Goal: Task Accomplishment & Management: Complete application form

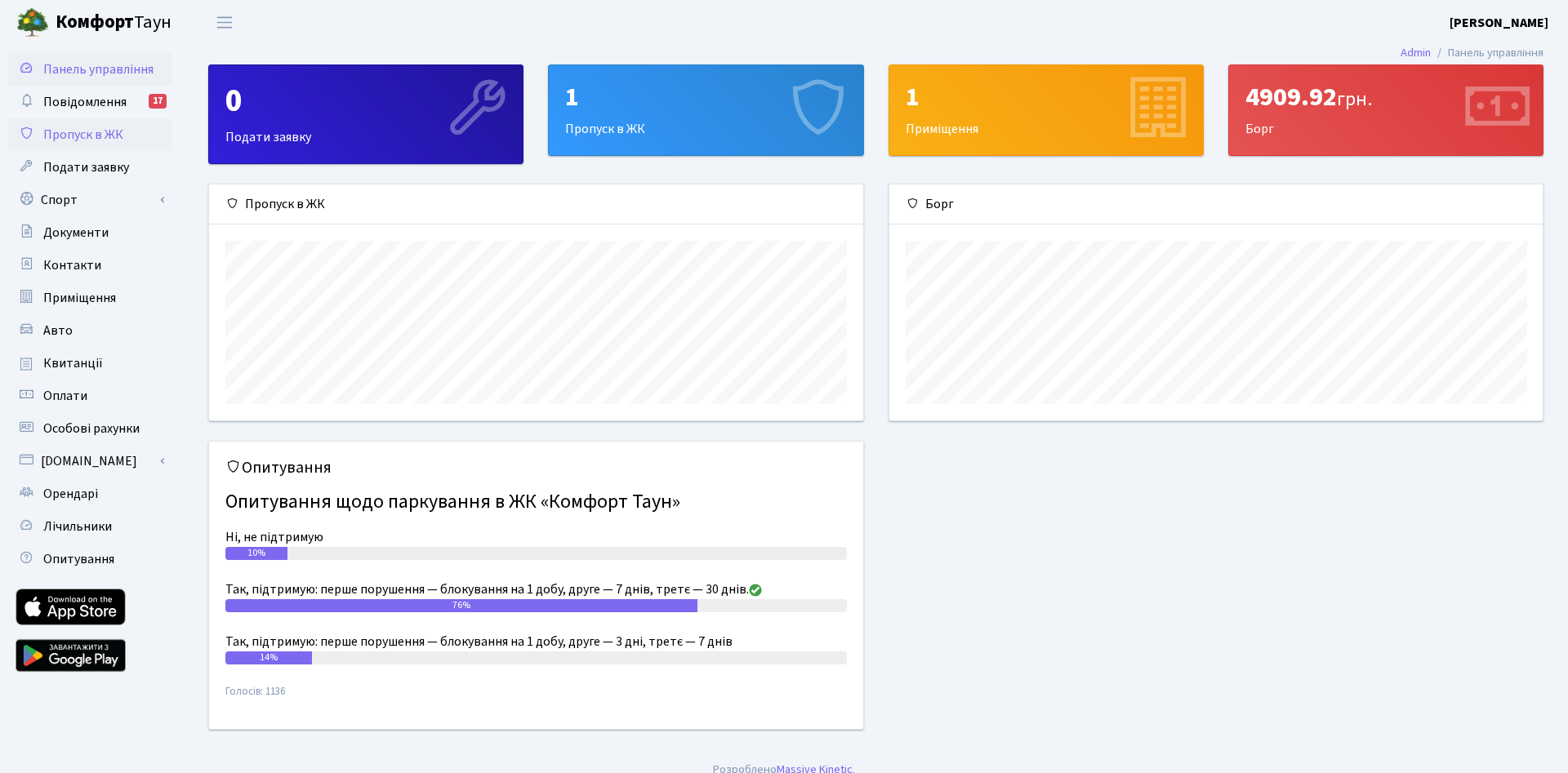
scroll to position [236, 654]
click at [63, 141] on span "Пропуск в ЖК" at bounding box center [83, 134] width 80 height 18
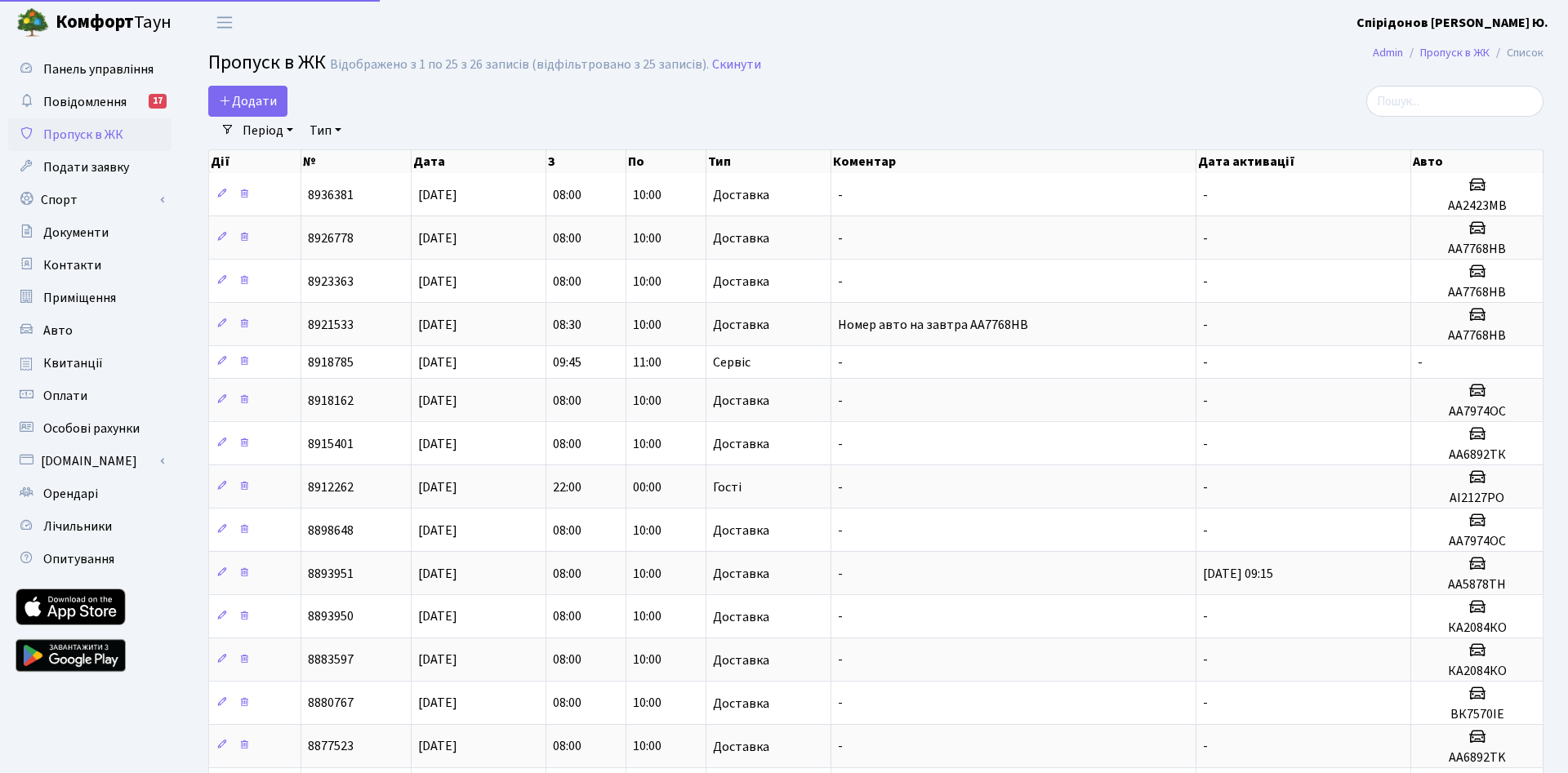
select select "25"
click at [245, 106] on span "Додати" at bounding box center [248, 101] width 58 height 18
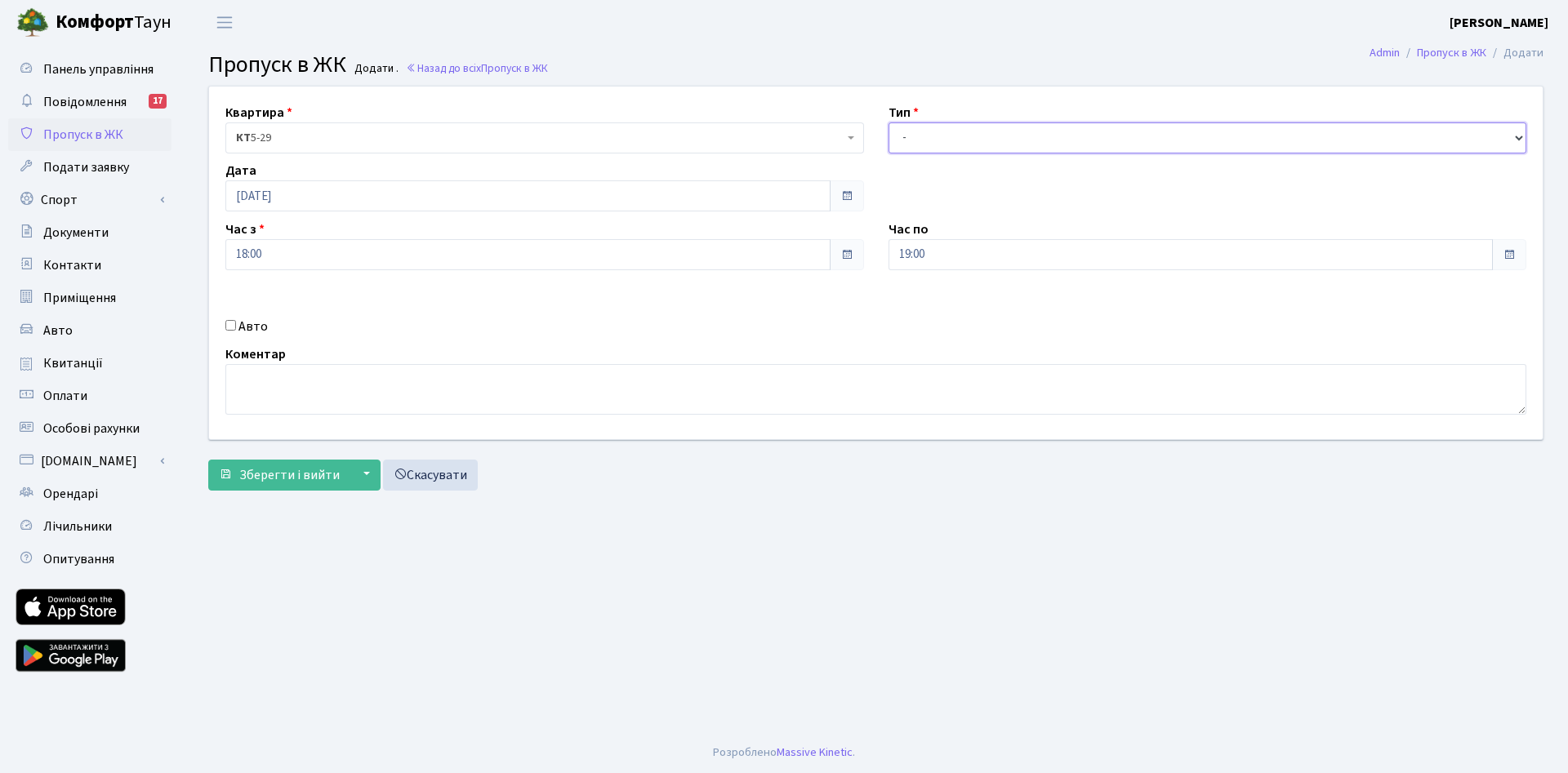
click at [889, 122] on select "- Доставка Таксі Гості Сервіс" at bounding box center [1208, 137] width 639 height 31
select select "1"
click option "Доставка" at bounding box center [0, 0] width 0 height 0
click at [272, 197] on input "[DATE]" at bounding box center [528, 195] width 605 height 31
click at [269, 298] on td "2" at bounding box center [265, 302] width 24 height 24
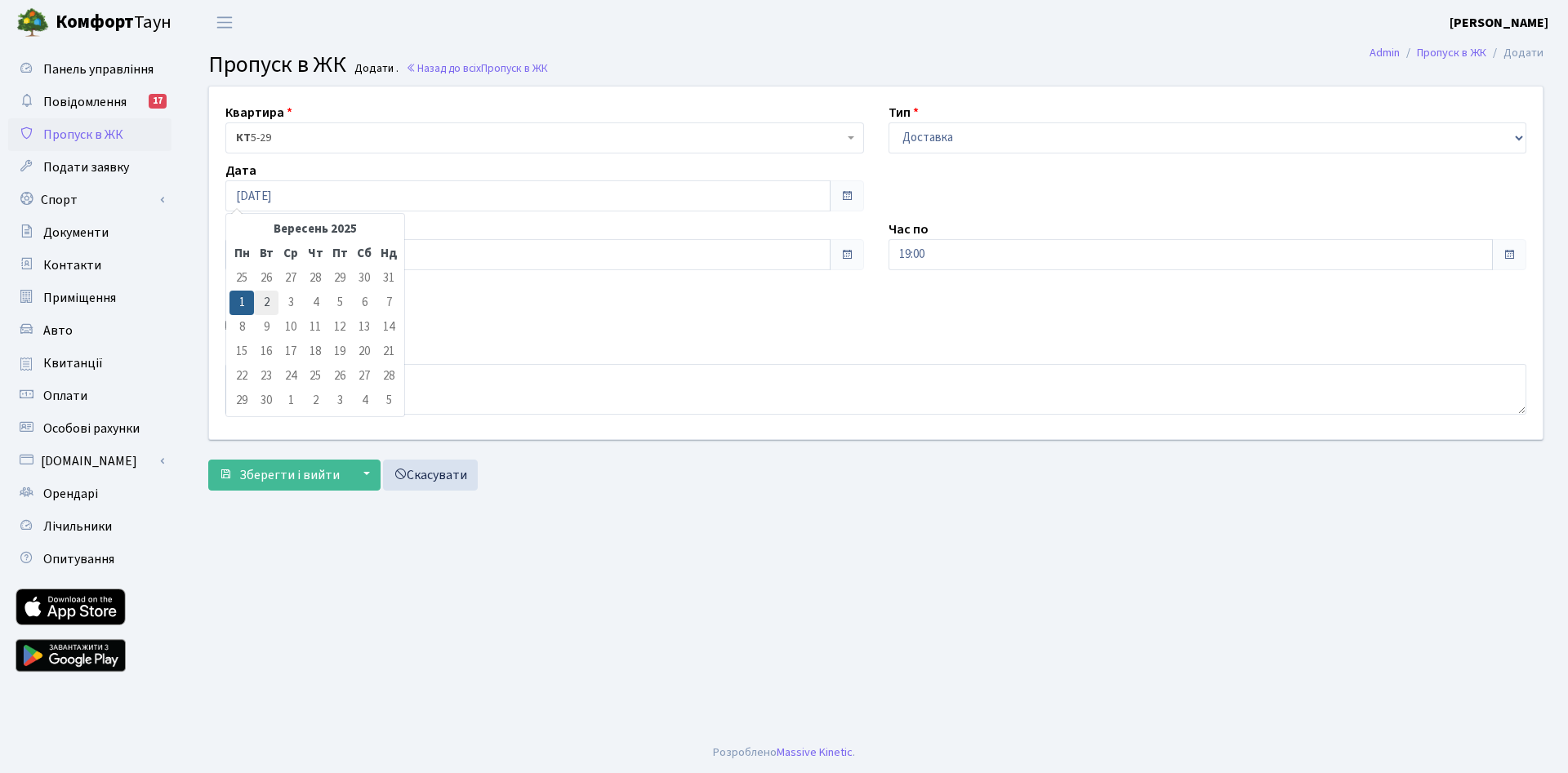
type input "[DATE]"
drag, startPoint x: 257, startPoint y: 251, endPoint x: 116, endPoint y: 240, distance: 141.4
click at [226, 241] on input "18:00" at bounding box center [528, 254] width 605 height 31
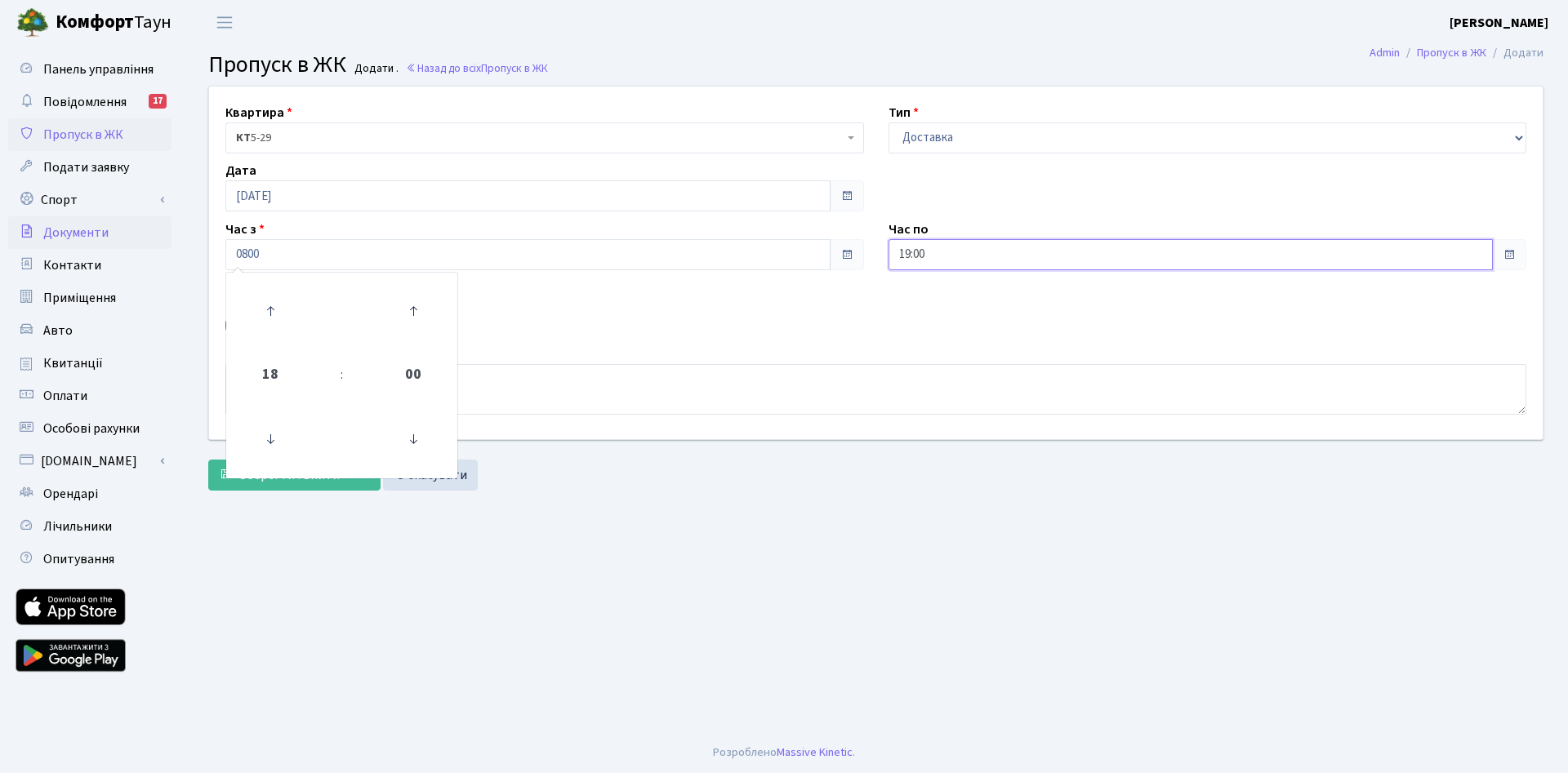
type input "08:00"
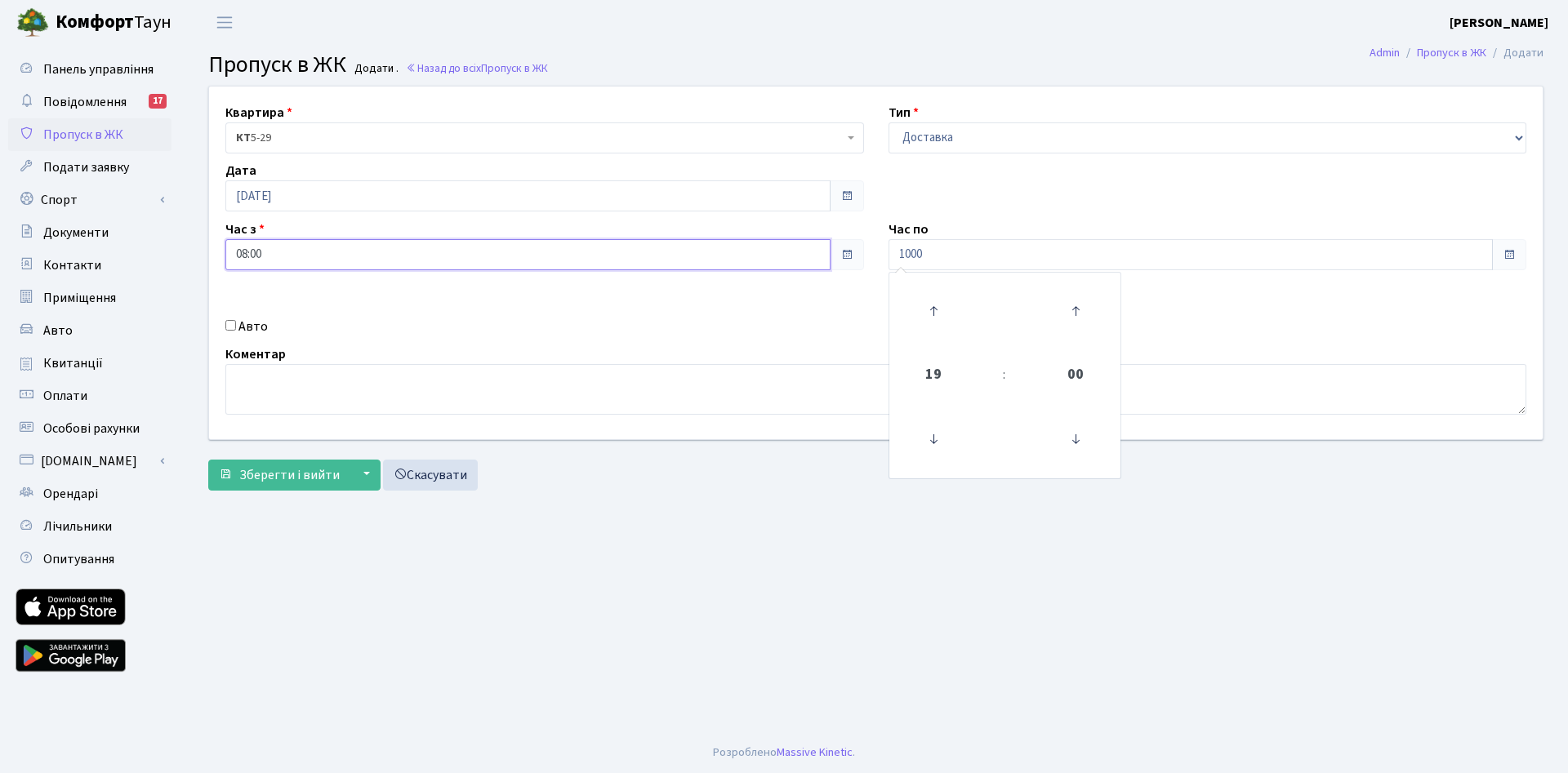
type input "10:00"
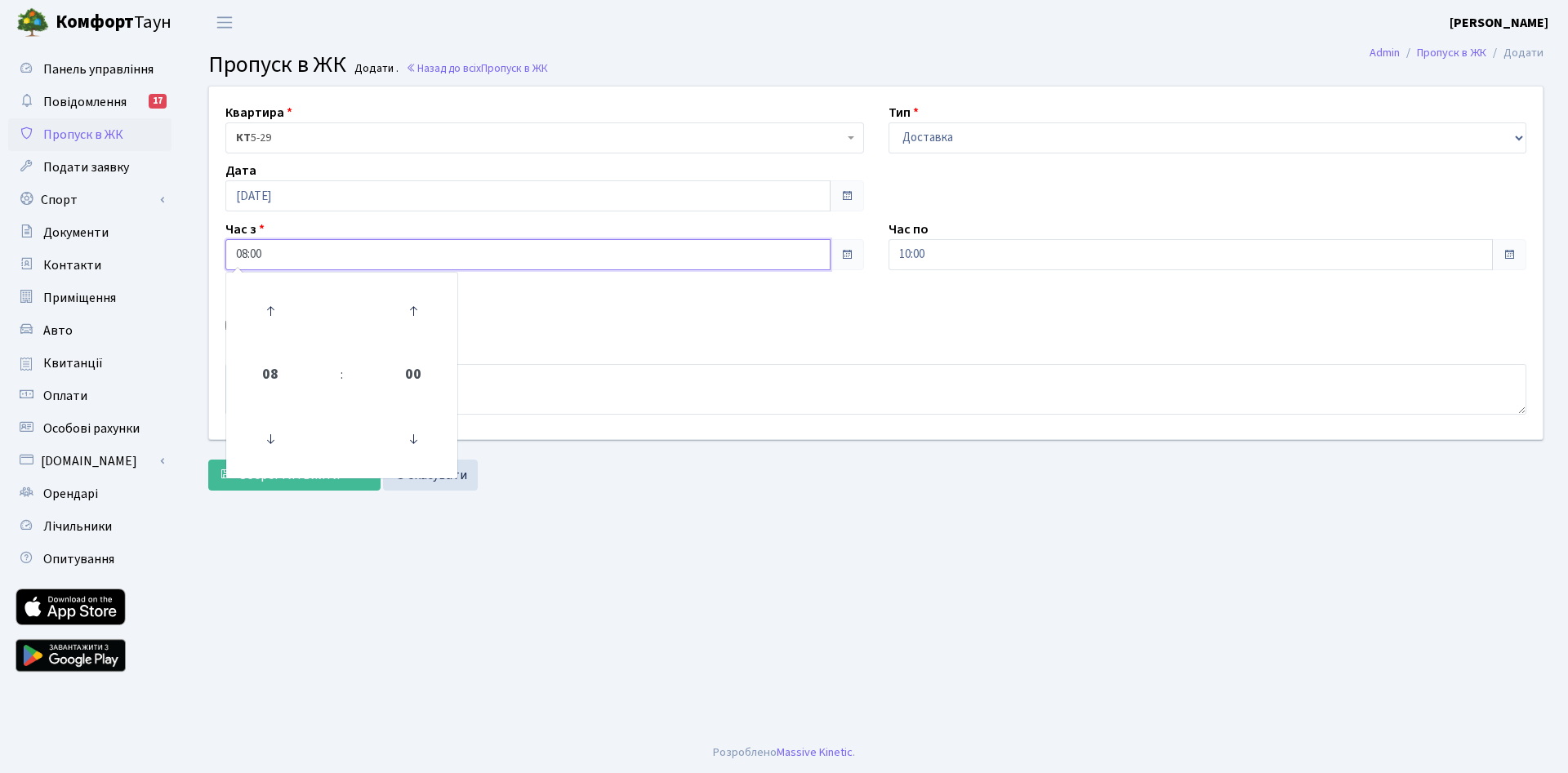
click at [297, 253] on input "08:00" at bounding box center [528, 254] width 605 height 31
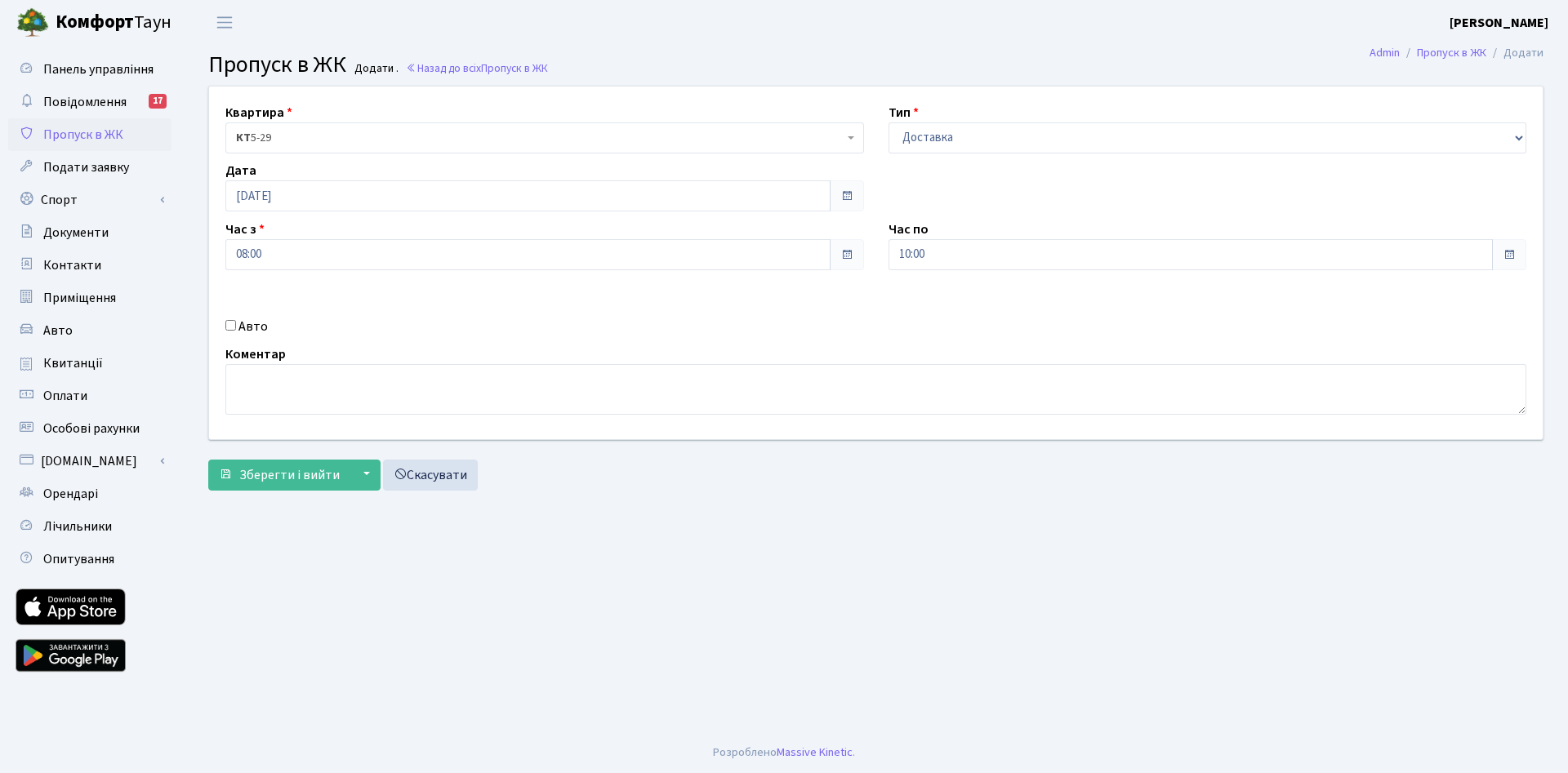
drag, startPoint x: 225, startPoint y: 326, endPoint x: 237, endPoint y: 329, distance: 12.4
click at [226, 326] on div "Авто" at bounding box center [544, 326] width 663 height 19
click at [235, 329] on div "Авто" at bounding box center [544, 326] width 663 height 19
click at [232, 329] on input "Авто" at bounding box center [231, 325] width 11 height 11
checkbox input "true"
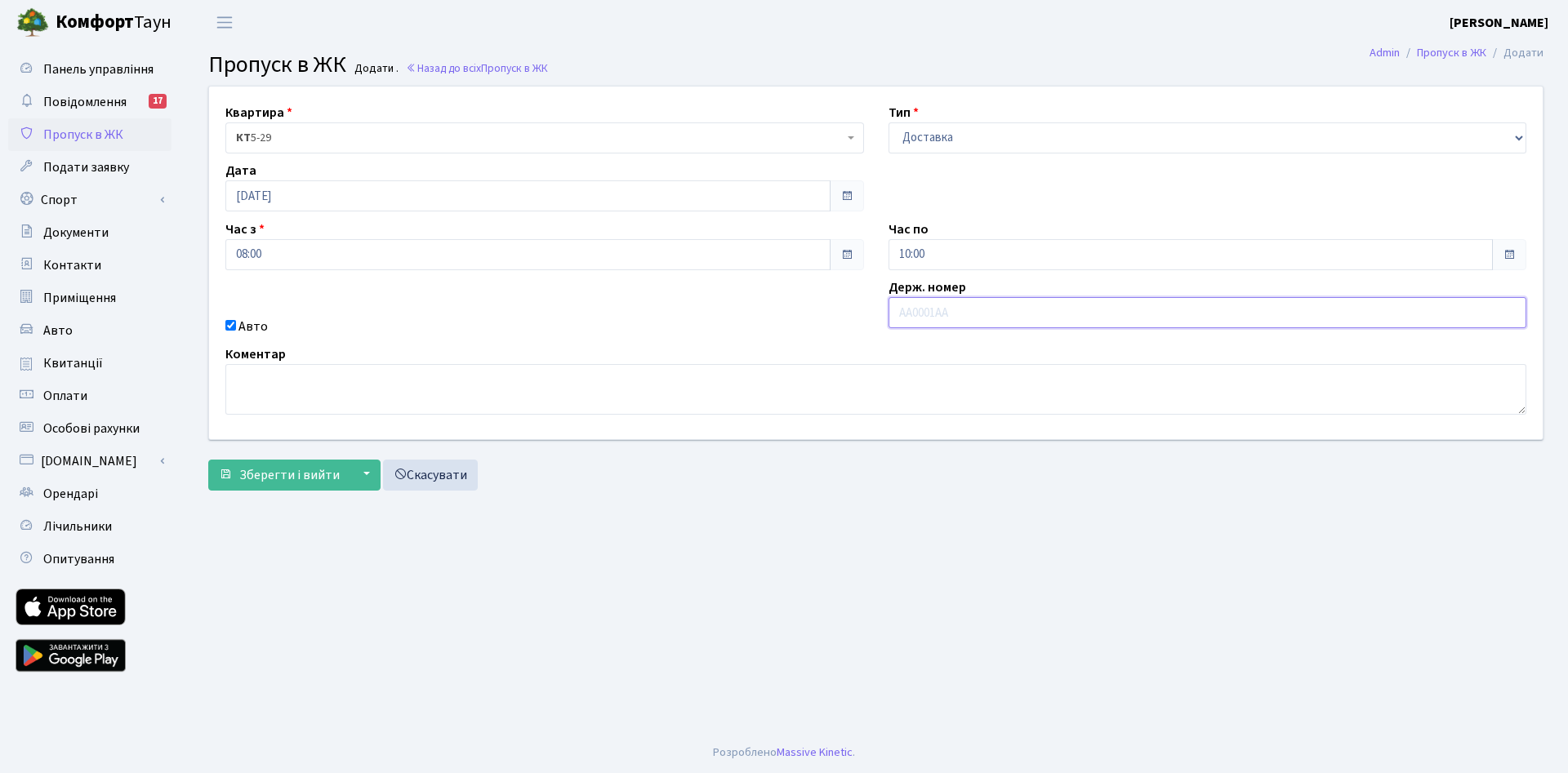
click at [931, 315] on input "text" at bounding box center [1208, 312] width 639 height 31
paste input "АА6892ТК"
type input "АА6892ТК"
click at [293, 473] on span "Зберегти і вийти" at bounding box center [289, 475] width 100 height 18
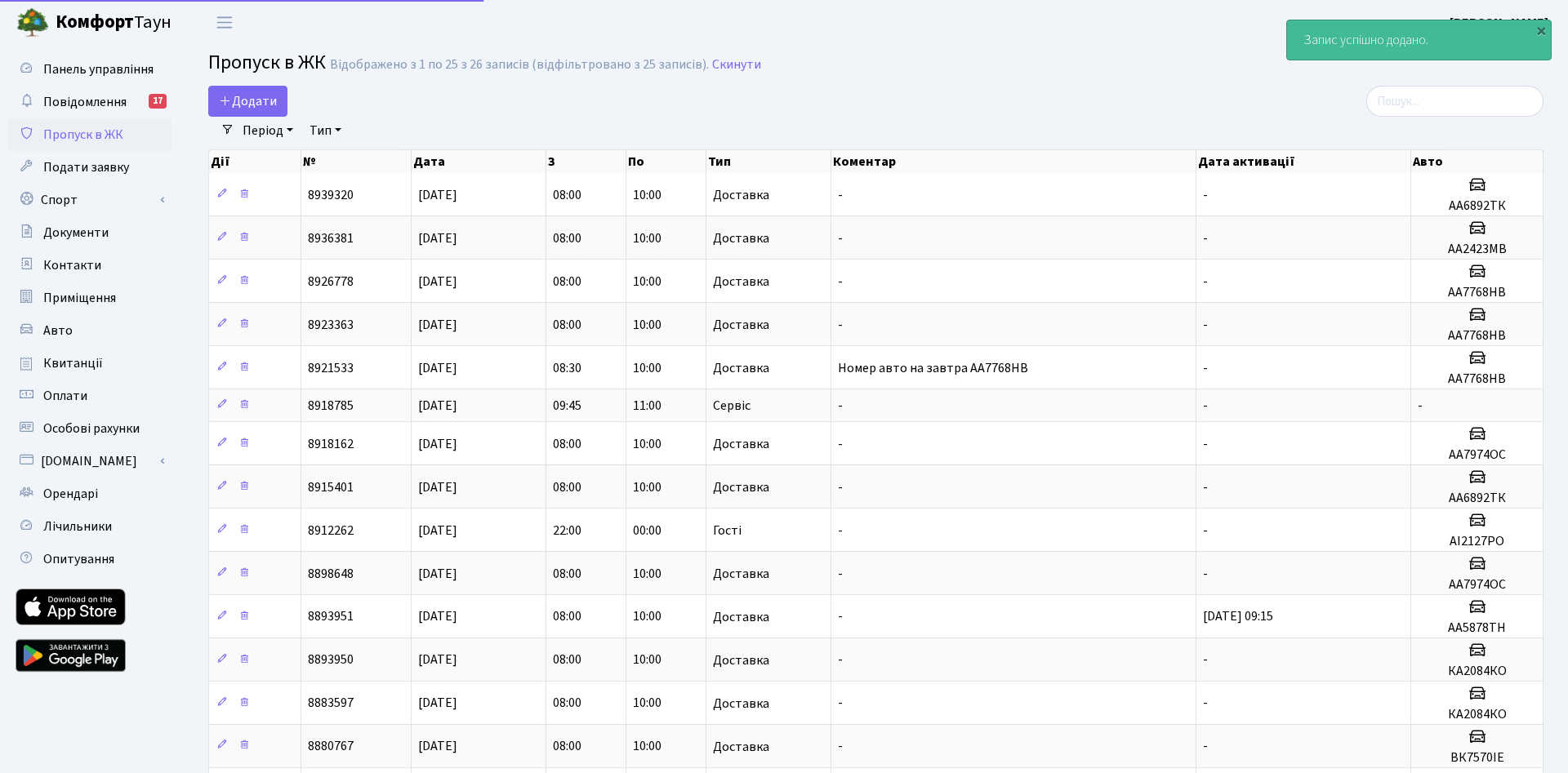
select select "25"
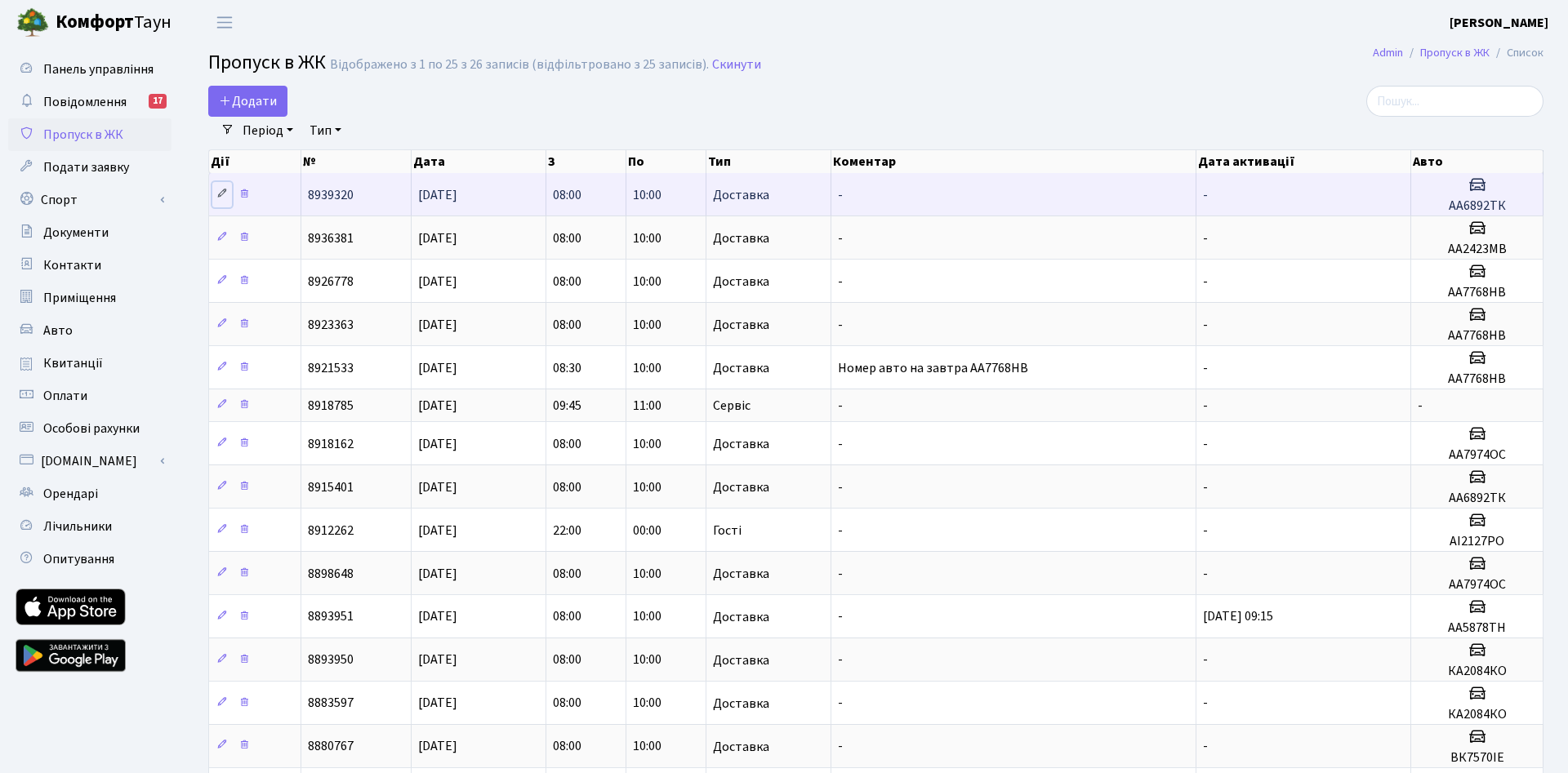
click at [218, 196] on icon at bounding box center [222, 194] width 12 height 12
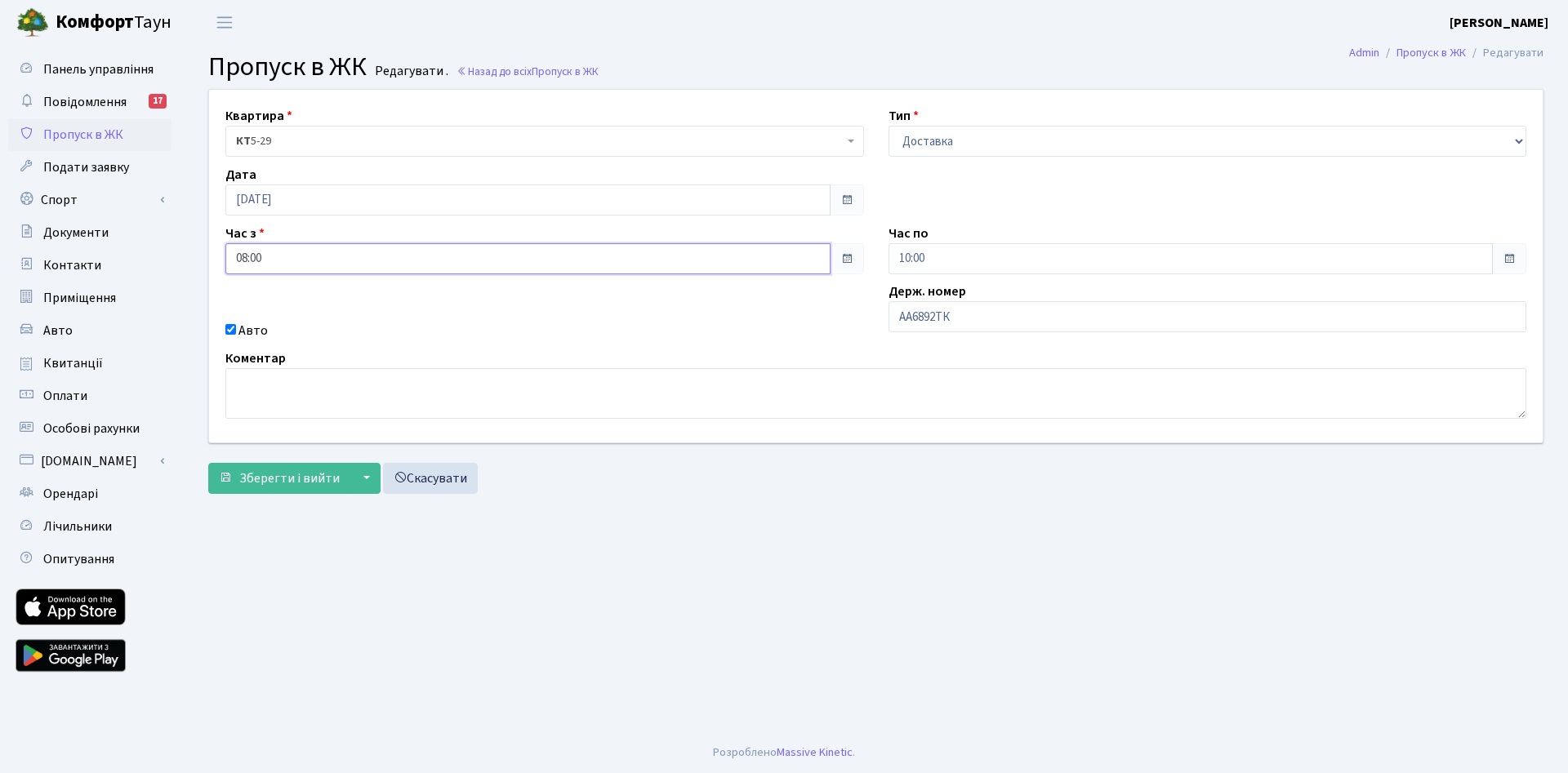
click at [233, 256] on input "08:00" at bounding box center [528, 259] width 605 height 31
drag, startPoint x: 270, startPoint y: 255, endPoint x: 161, endPoint y: 253, distance: 109.0
click at [226, 253] on input "08:00" at bounding box center [528, 259] width 605 height 31
type input "06:00"
drag, startPoint x: 700, startPoint y: 760, endPoint x: 672, endPoint y: 722, distance: 47.2
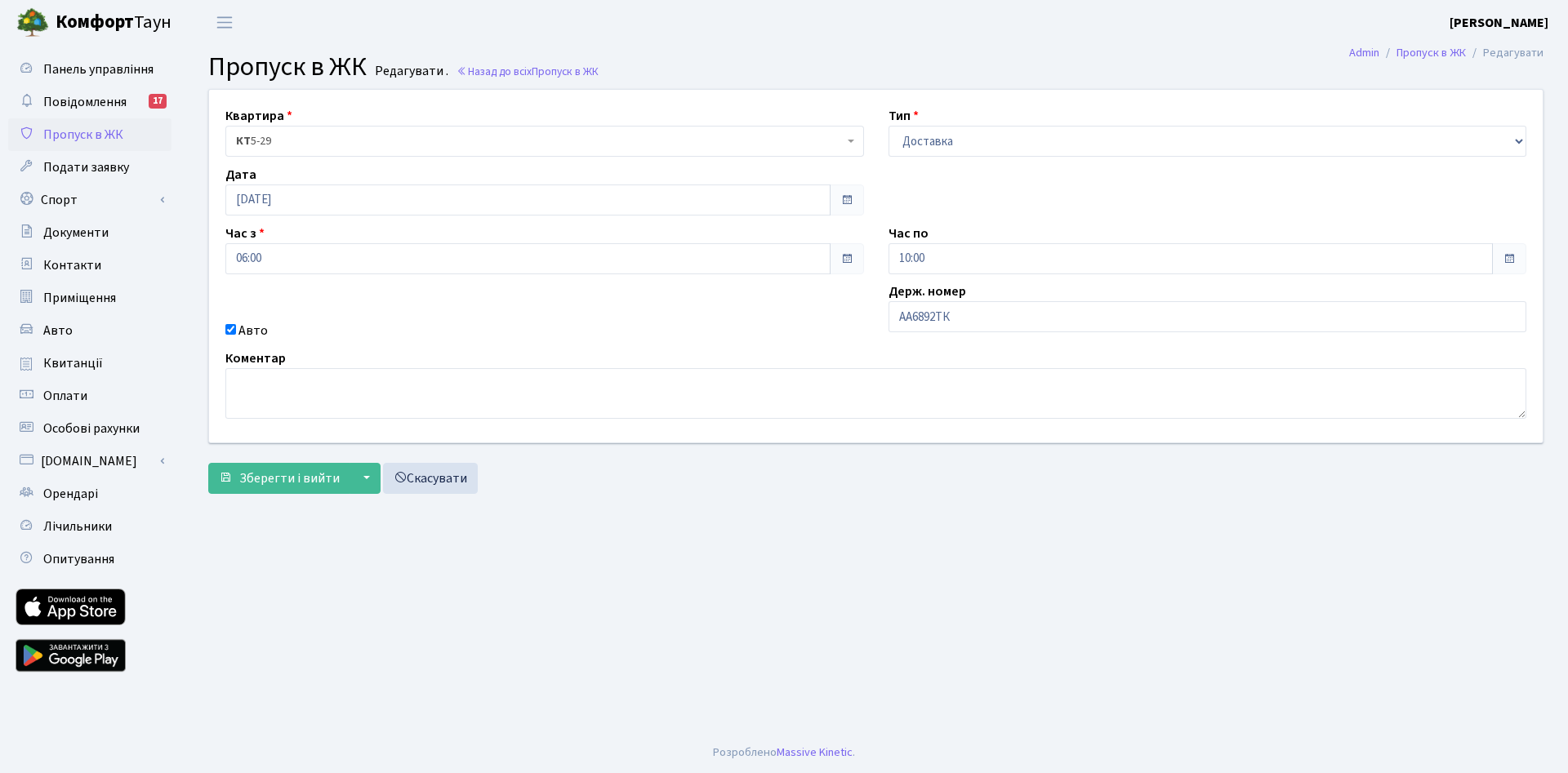
click at [699, 756] on footer "Розроблено Massive Kinetic ." at bounding box center [784, 753] width 1568 height 40
drag, startPoint x: 269, startPoint y: 488, endPoint x: 295, endPoint y: 491, distance: 26.2
click at [270, 486] on button "Зберегти і вийти" at bounding box center [279, 478] width 142 height 31
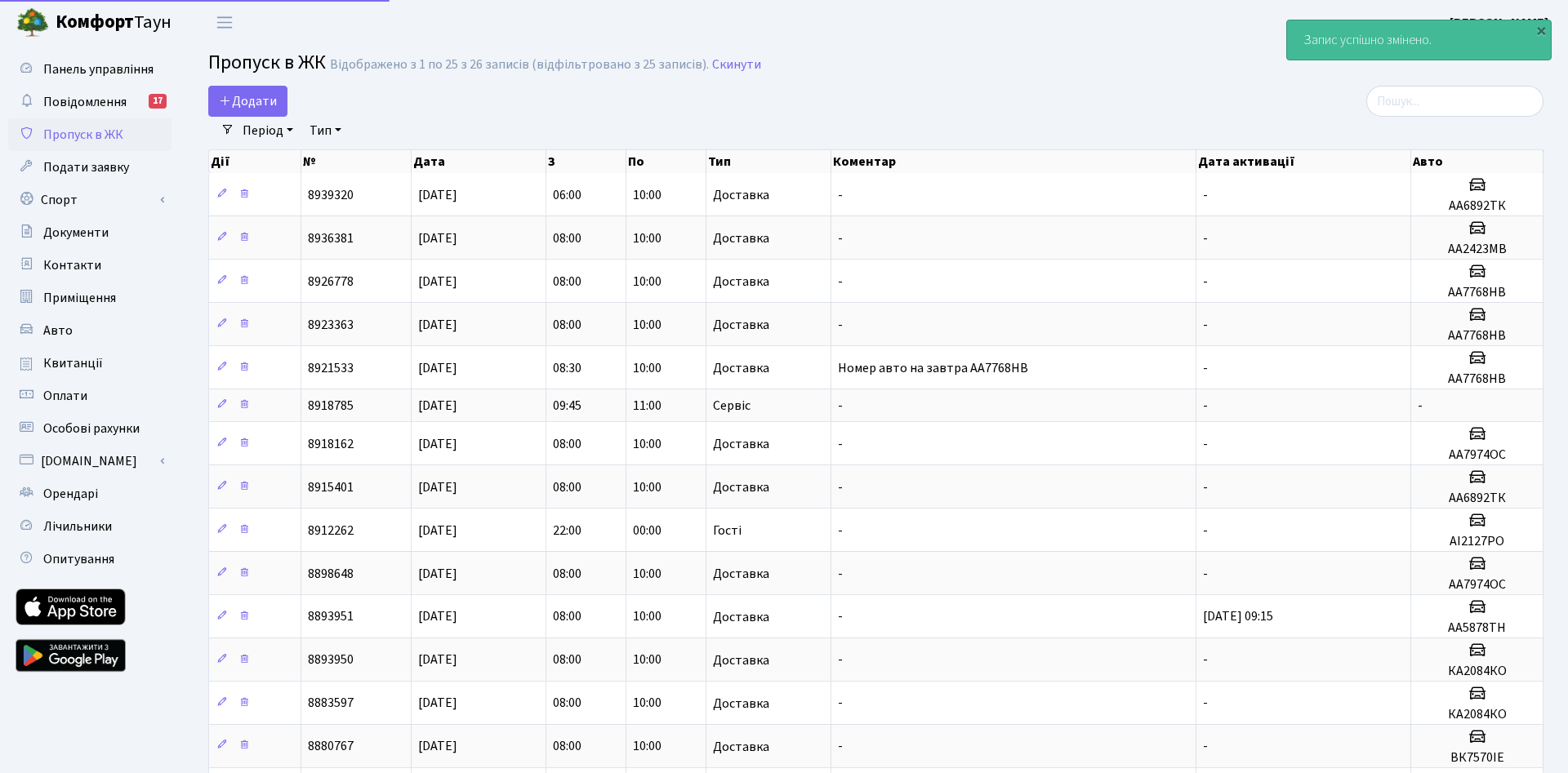
select select "25"
